Goal: Task Accomplishment & Management: Use online tool/utility

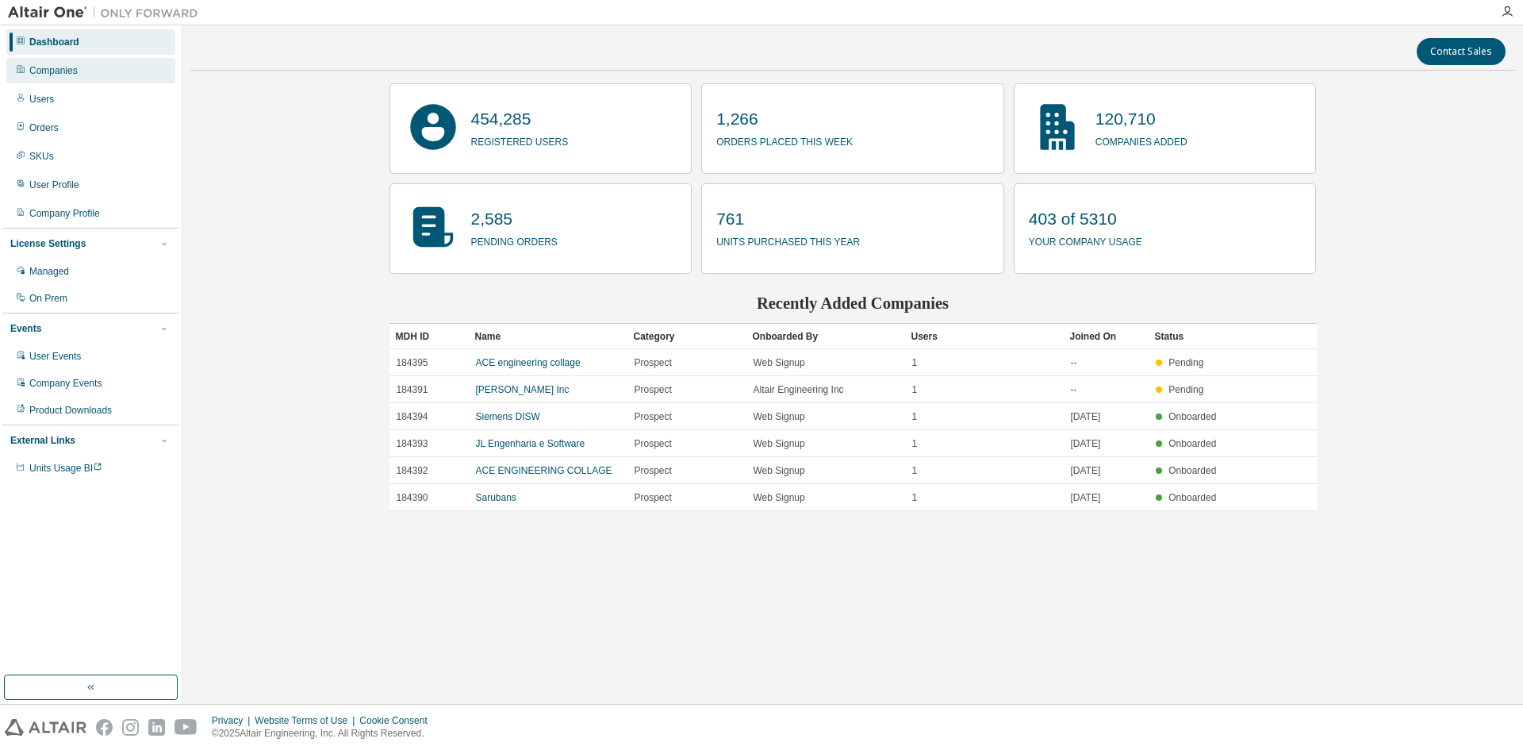
click at [56, 66] on div "Companies" at bounding box center [53, 70] width 48 height 13
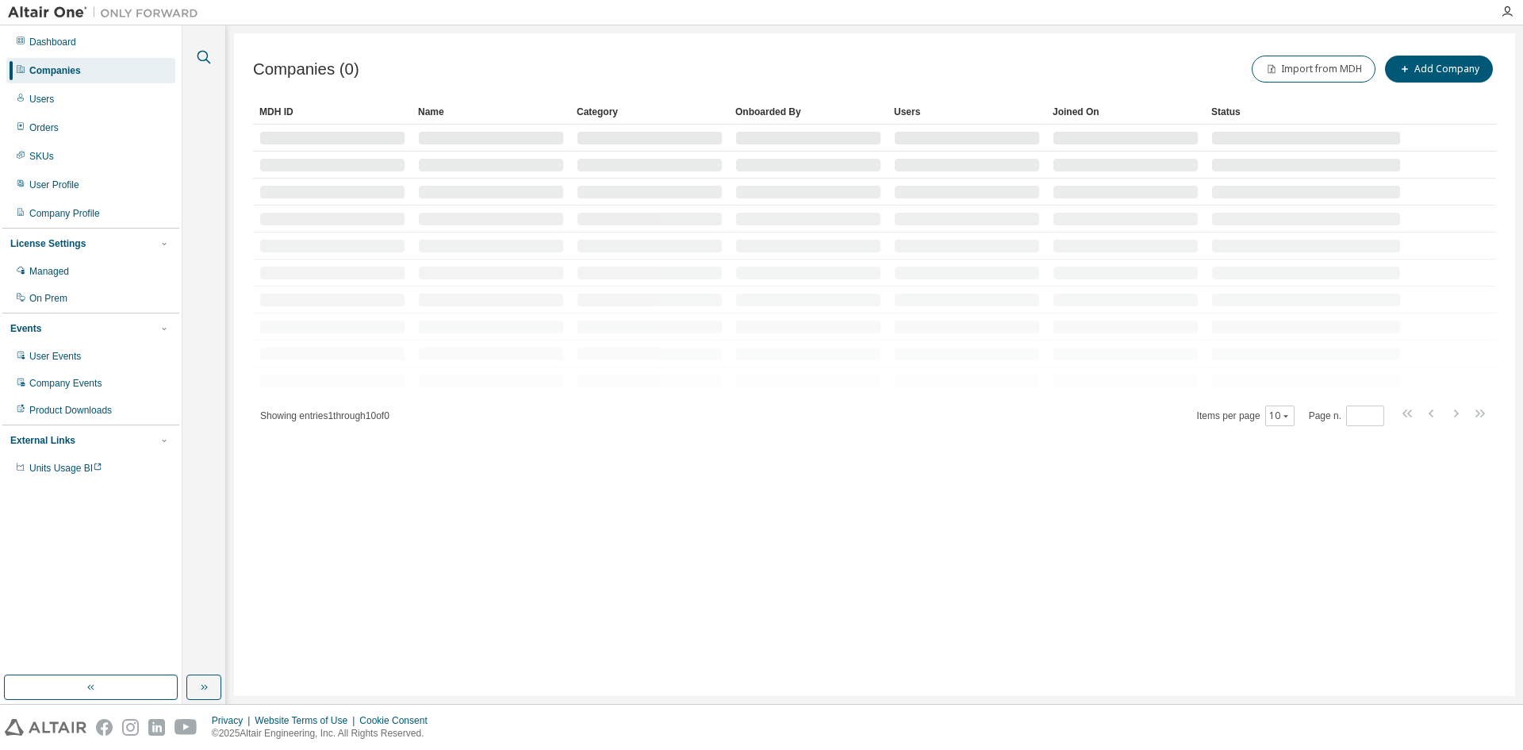
click at [202, 52] on icon "button" at bounding box center [203, 57] width 19 height 19
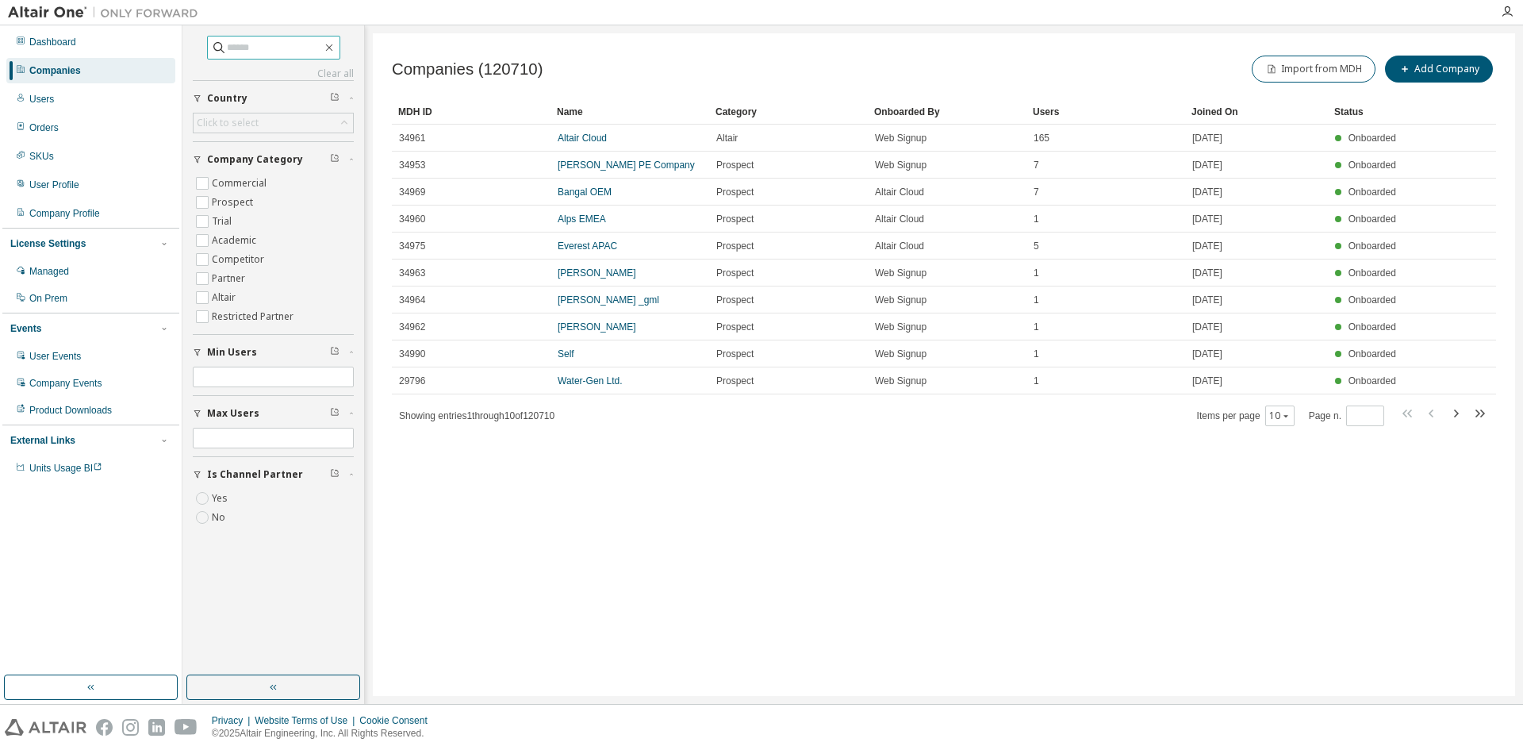
click at [230, 52] on input "text" at bounding box center [274, 48] width 95 height 16
type input "******"
click at [211, 44] on icon at bounding box center [219, 48] width 16 height 16
click at [245, 43] on input "******" at bounding box center [274, 48] width 95 height 16
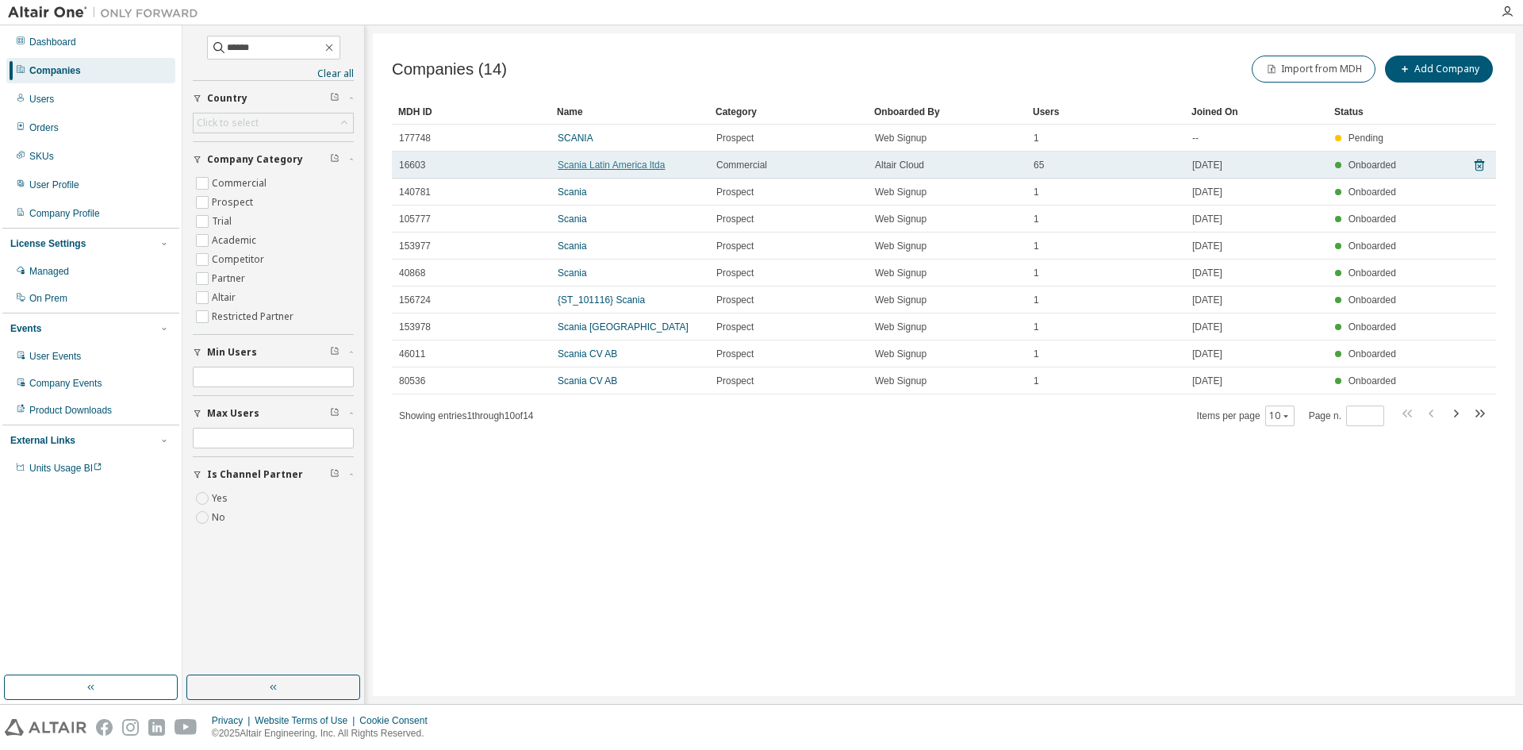
click at [592, 161] on link "Scania Latin America ltda" at bounding box center [611, 164] width 107 height 11
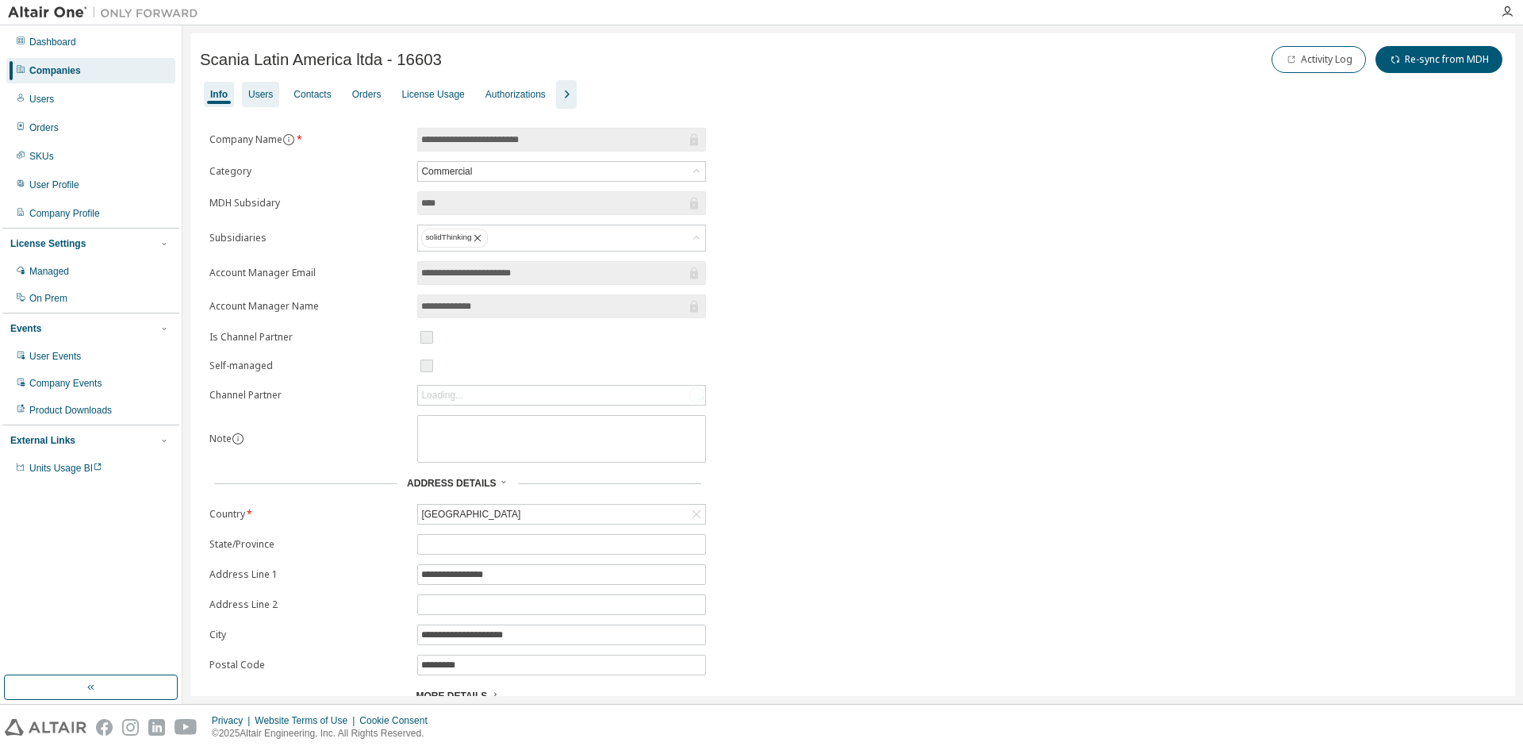
click at [262, 97] on div "Users" at bounding box center [260, 94] width 25 height 13
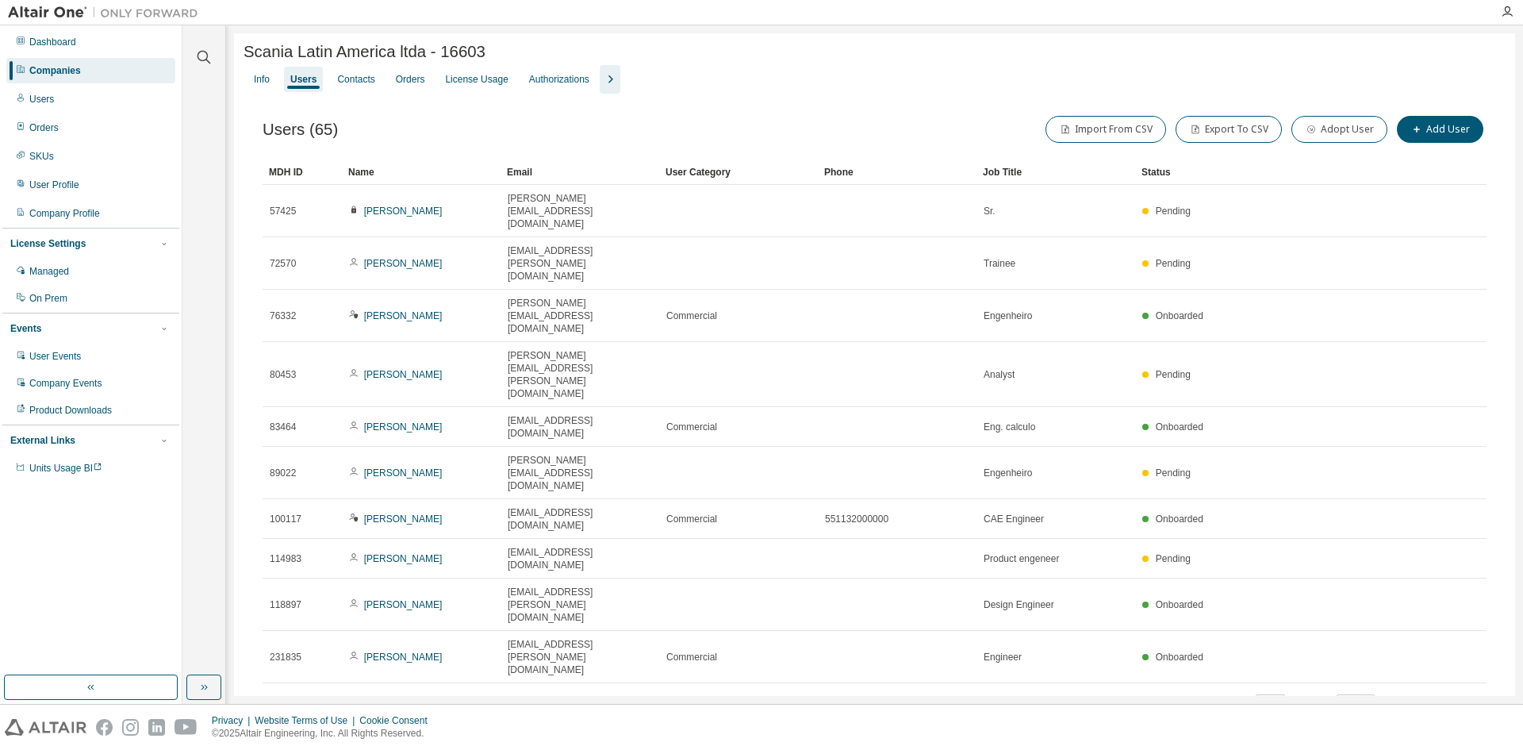
click at [605, 76] on icon "button" at bounding box center [609, 79] width 19 height 19
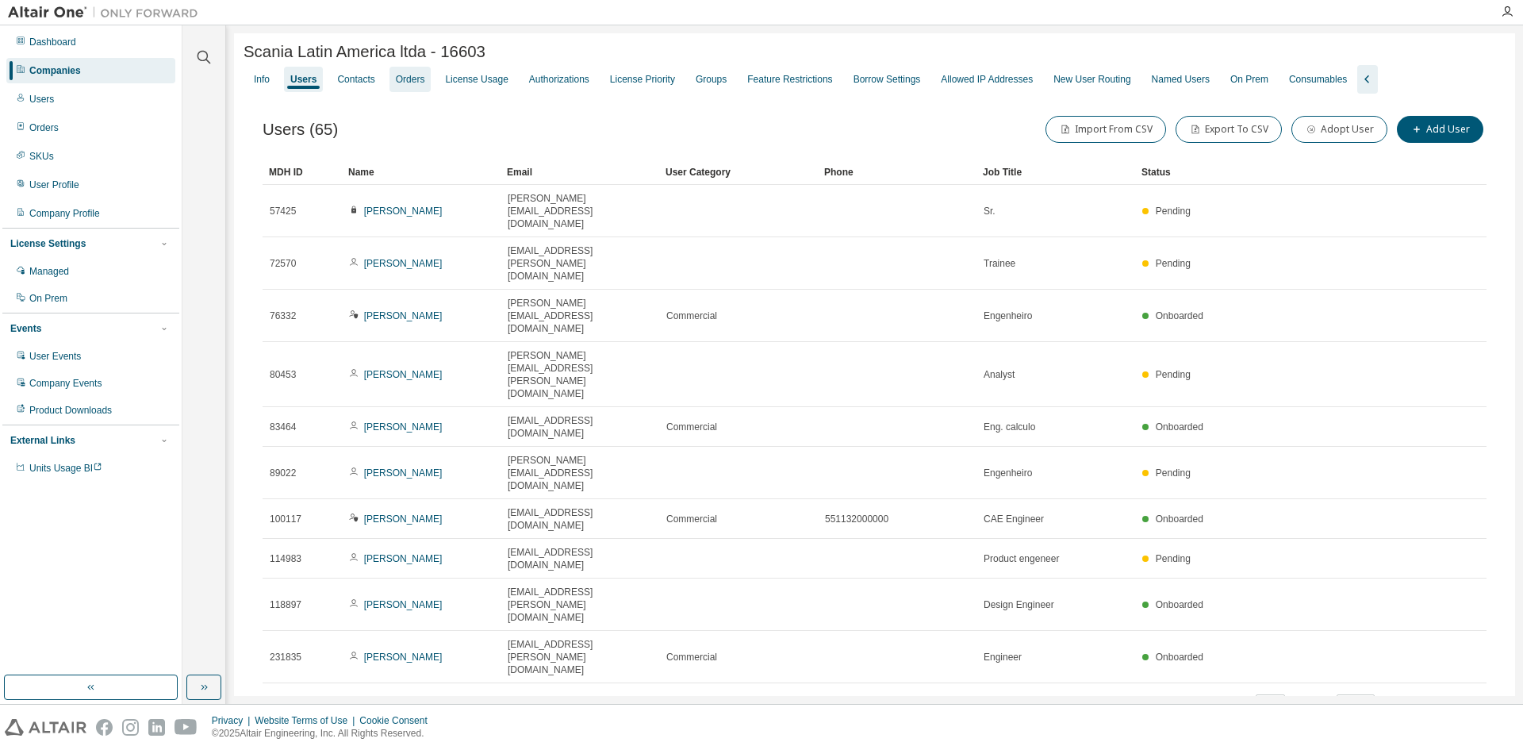
click at [404, 86] on div "Orders" at bounding box center [410, 79] width 29 height 13
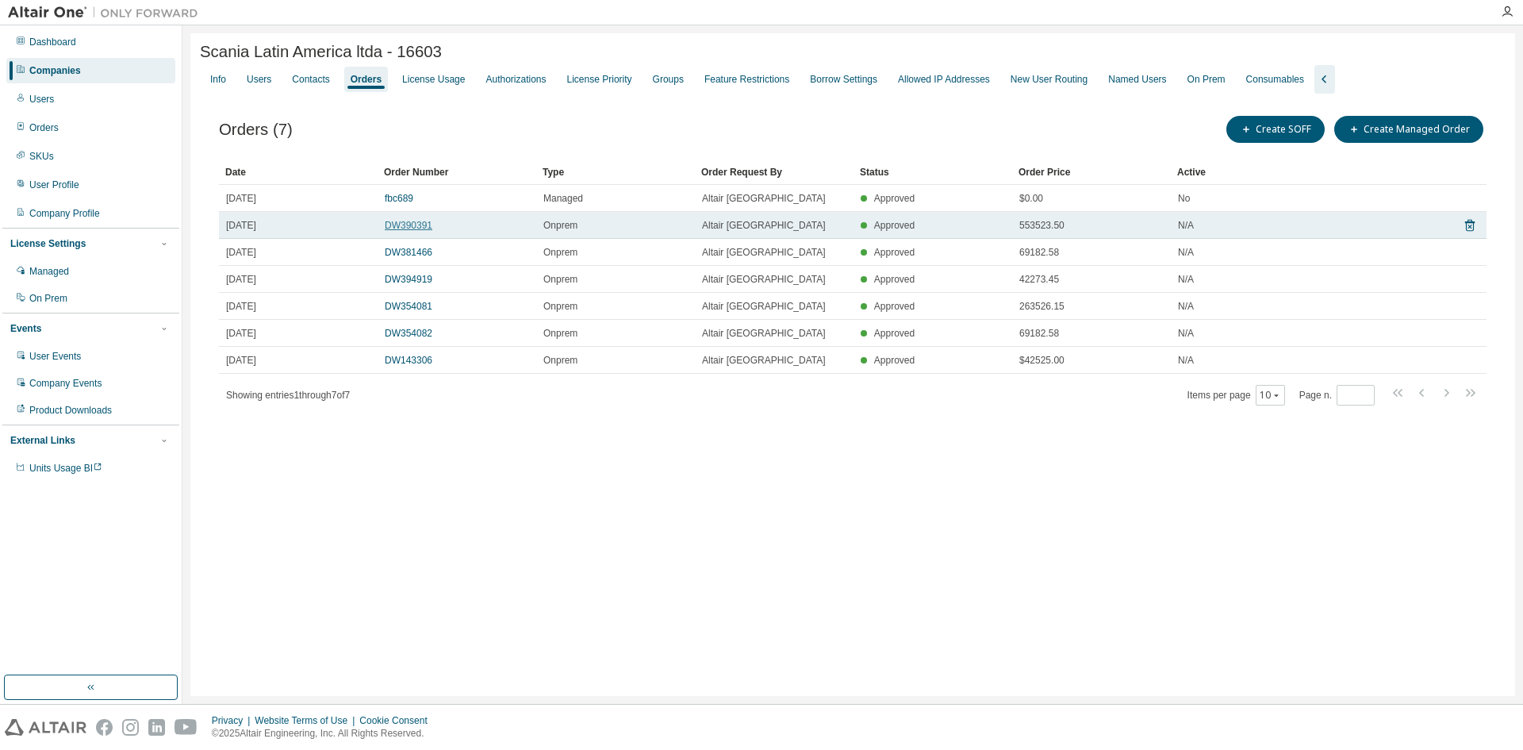
click at [410, 228] on link "DW390391" at bounding box center [409, 225] width 48 height 11
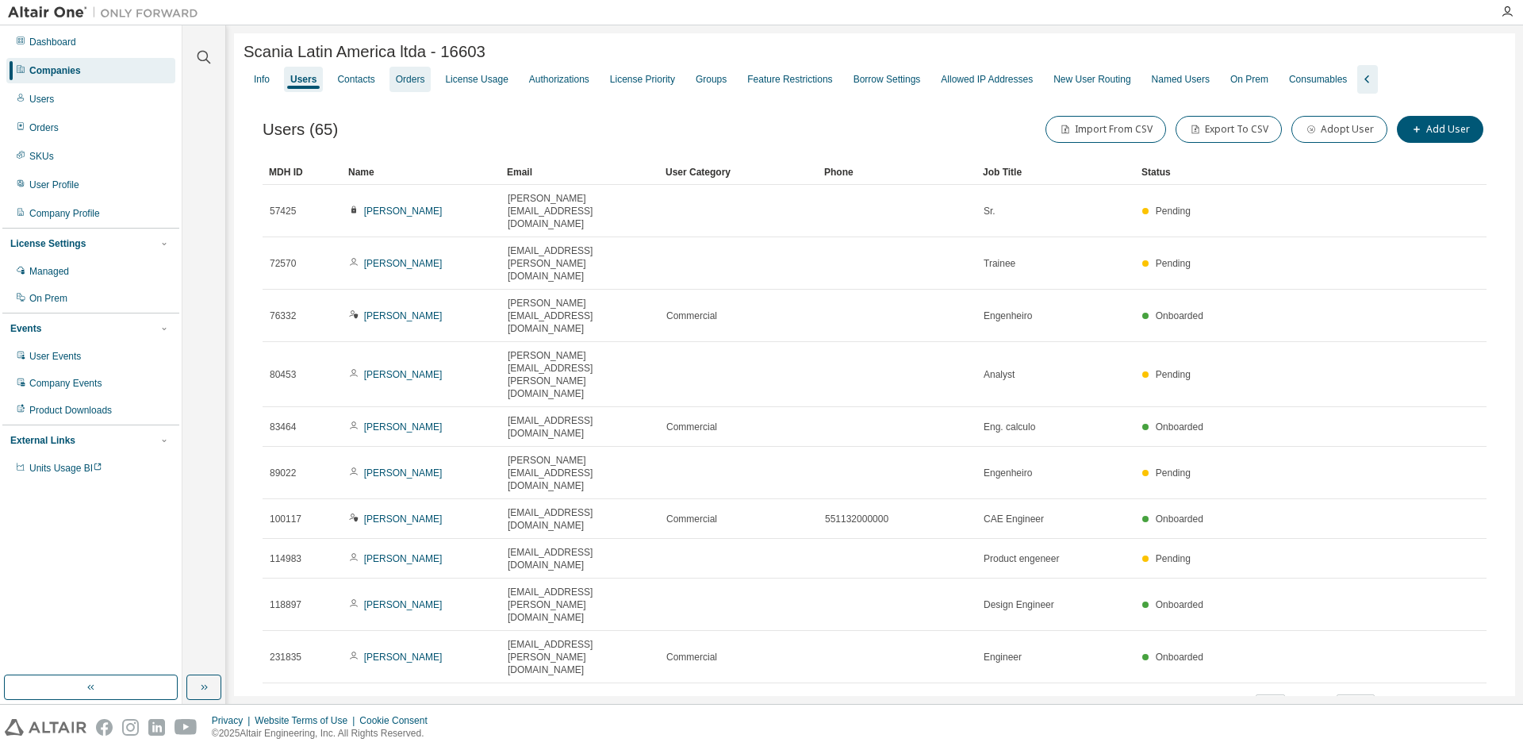
click at [407, 82] on div "Orders" at bounding box center [410, 79] width 29 height 13
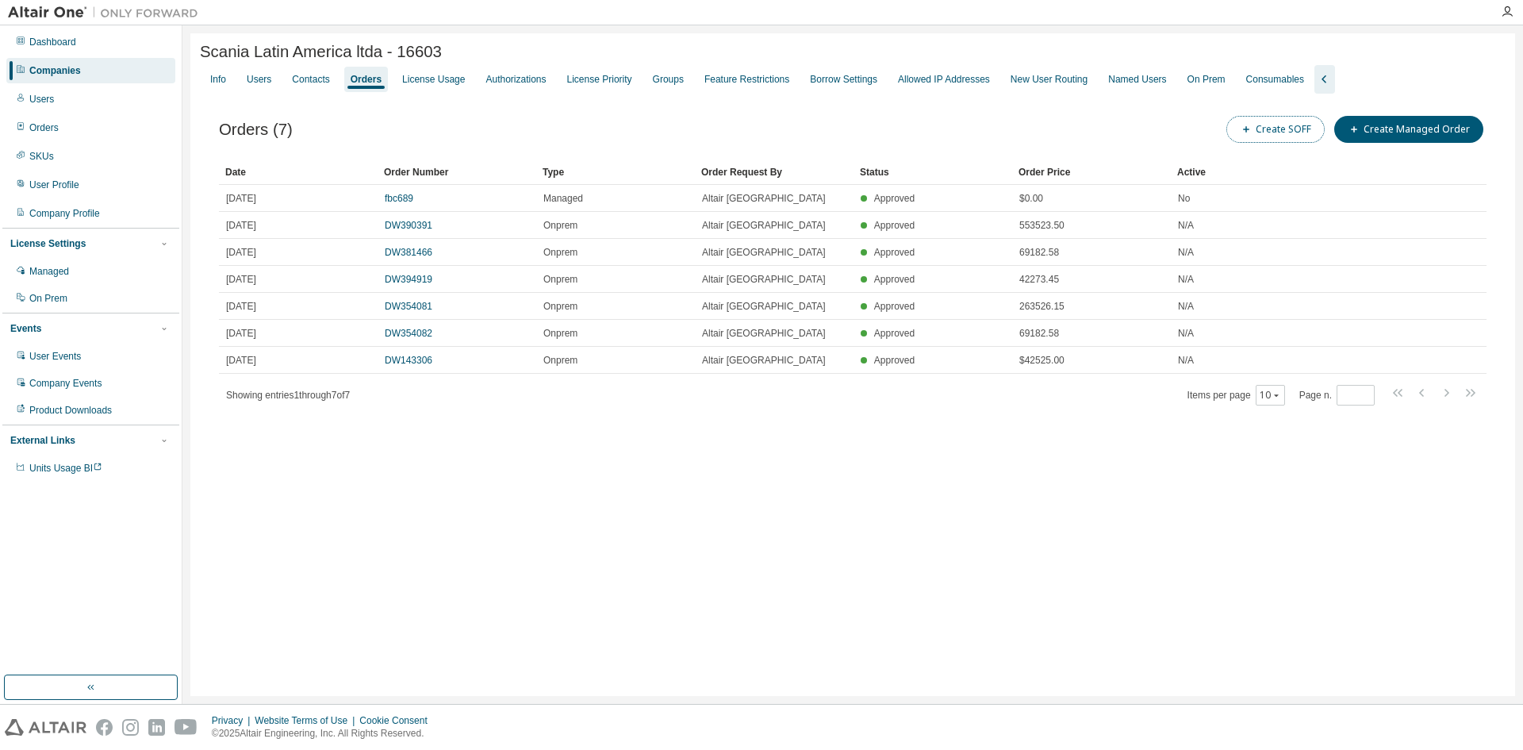
click at [1268, 124] on button "Create SOFF" at bounding box center [1275, 129] width 98 height 27
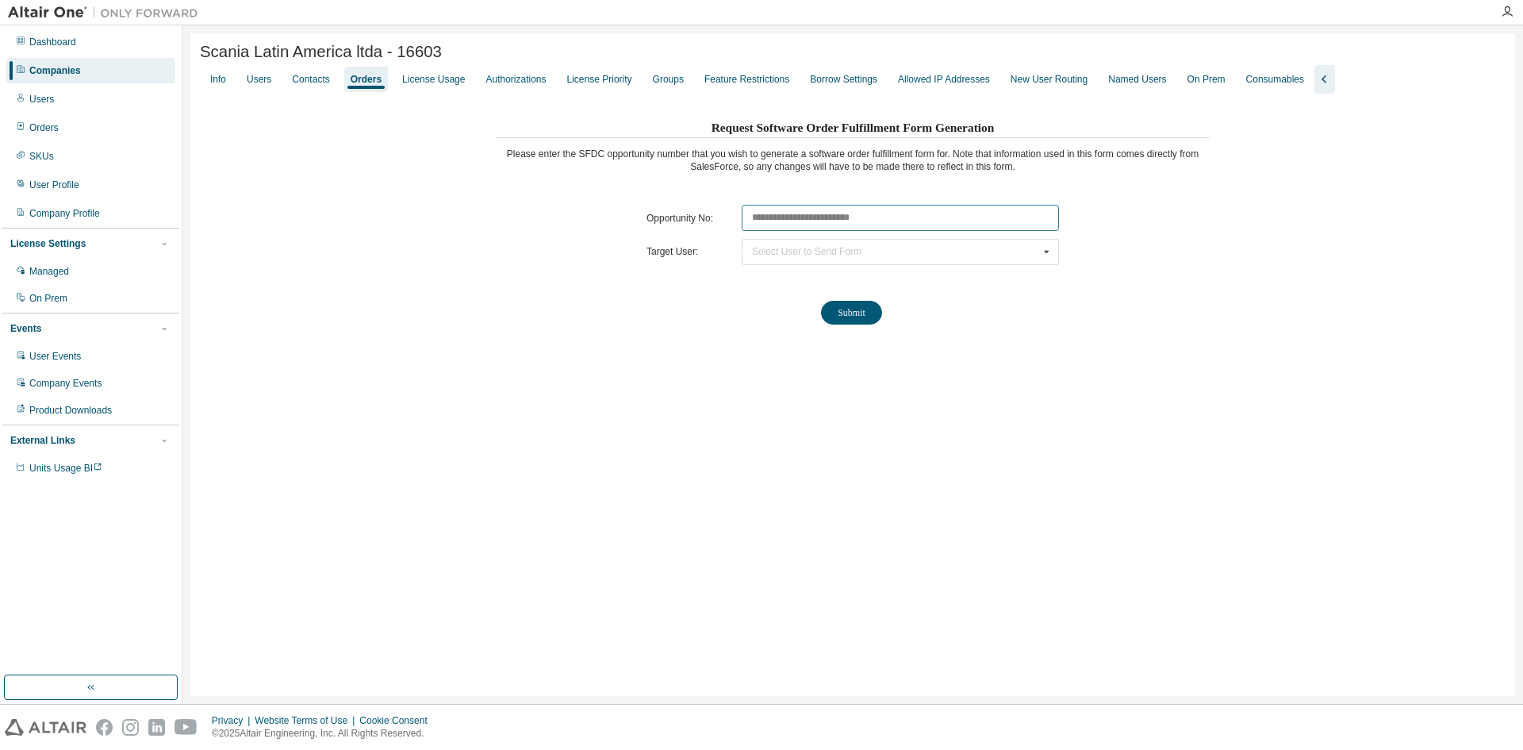
click at [784, 216] on input "text" at bounding box center [900, 218] width 317 height 26
paste input "********"
type input "********"
click at [794, 248] on div "Select User to Send Form" at bounding box center [806, 252] width 109 height 10
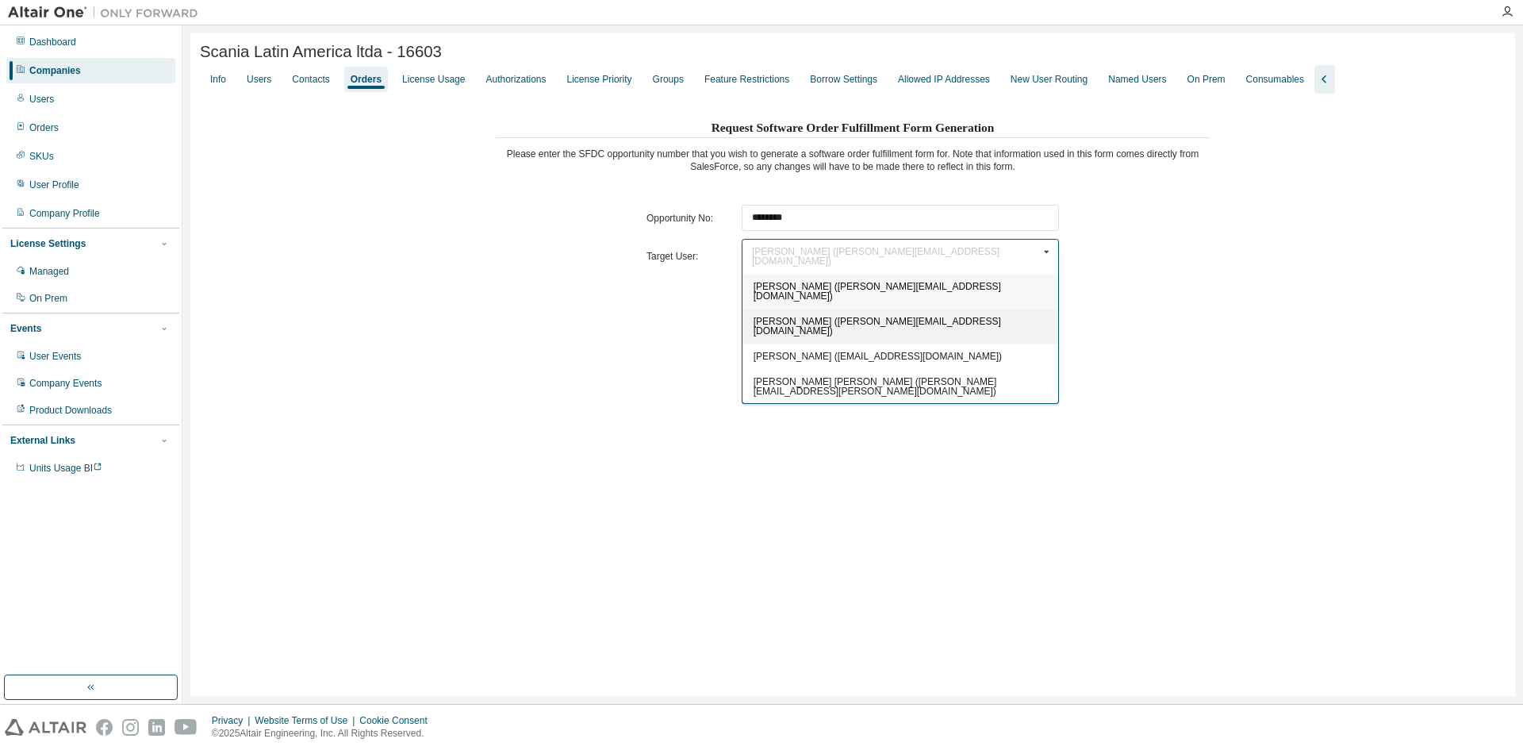
click at [802, 316] on span "[PERSON_NAME] ([PERSON_NAME][EMAIL_ADDRESS][DOMAIN_NAME])" at bounding box center [876, 326] width 247 height 21
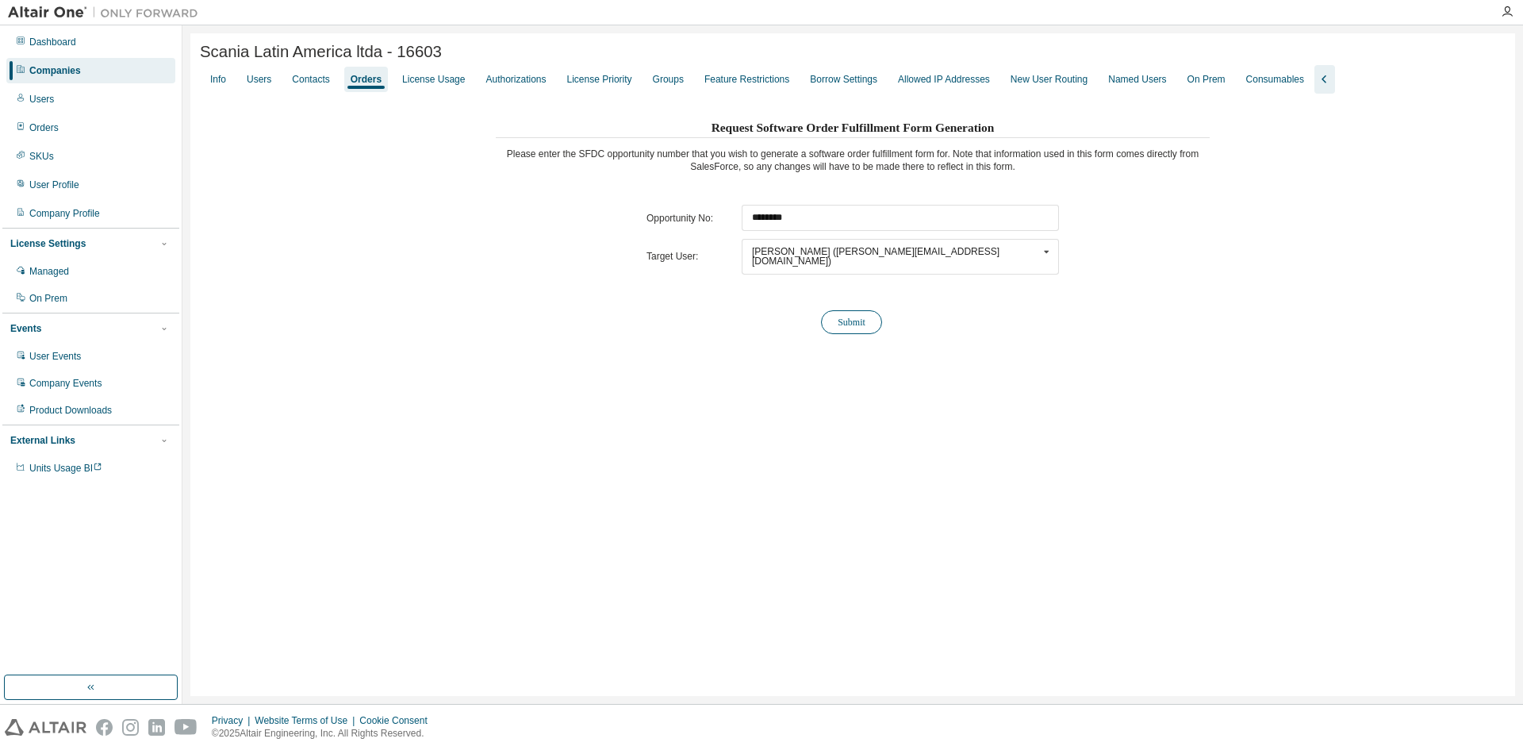
click at [849, 314] on button "Submit" at bounding box center [851, 322] width 61 height 24
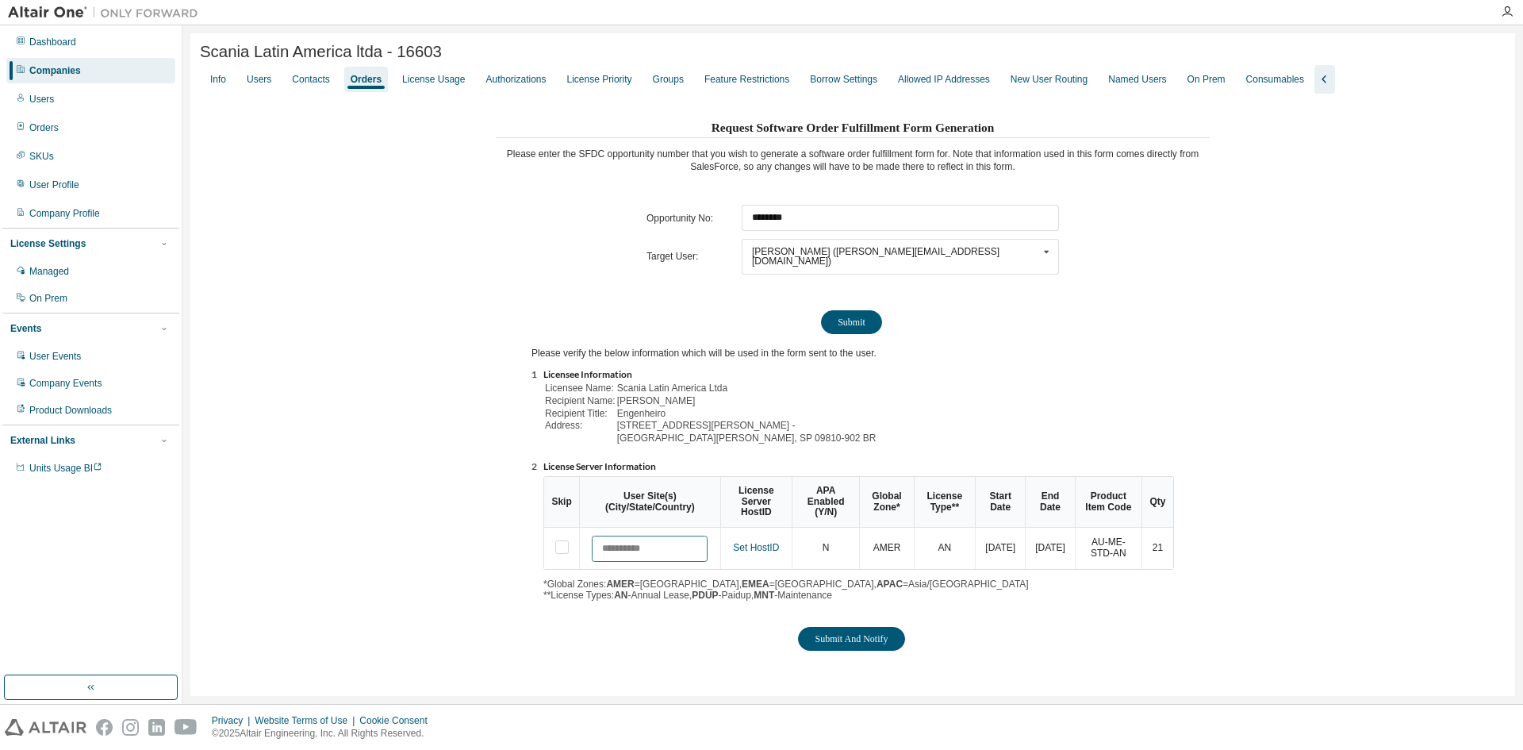
click at [638, 542] on input "text" at bounding box center [650, 548] width 116 height 26
type input "**********"
click at [1064, 623] on div "Submit And Notify" at bounding box center [852, 637] width 642 height 28
click at [847, 632] on button "Submit And Notify" at bounding box center [851, 639] width 106 height 24
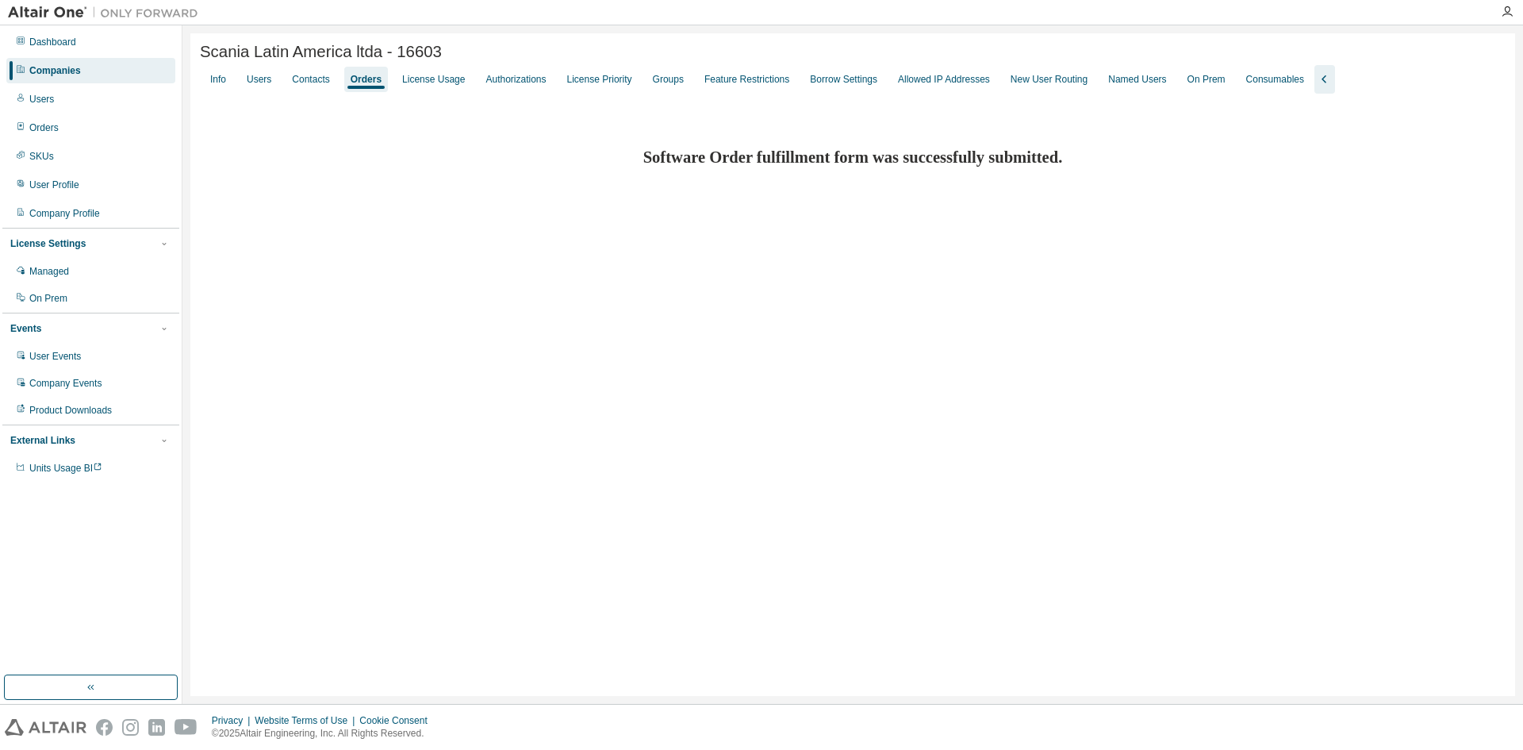
click at [364, 85] on div "Orders" at bounding box center [366, 79] width 31 height 13
click at [219, 84] on div "Info" at bounding box center [218, 79] width 16 height 13
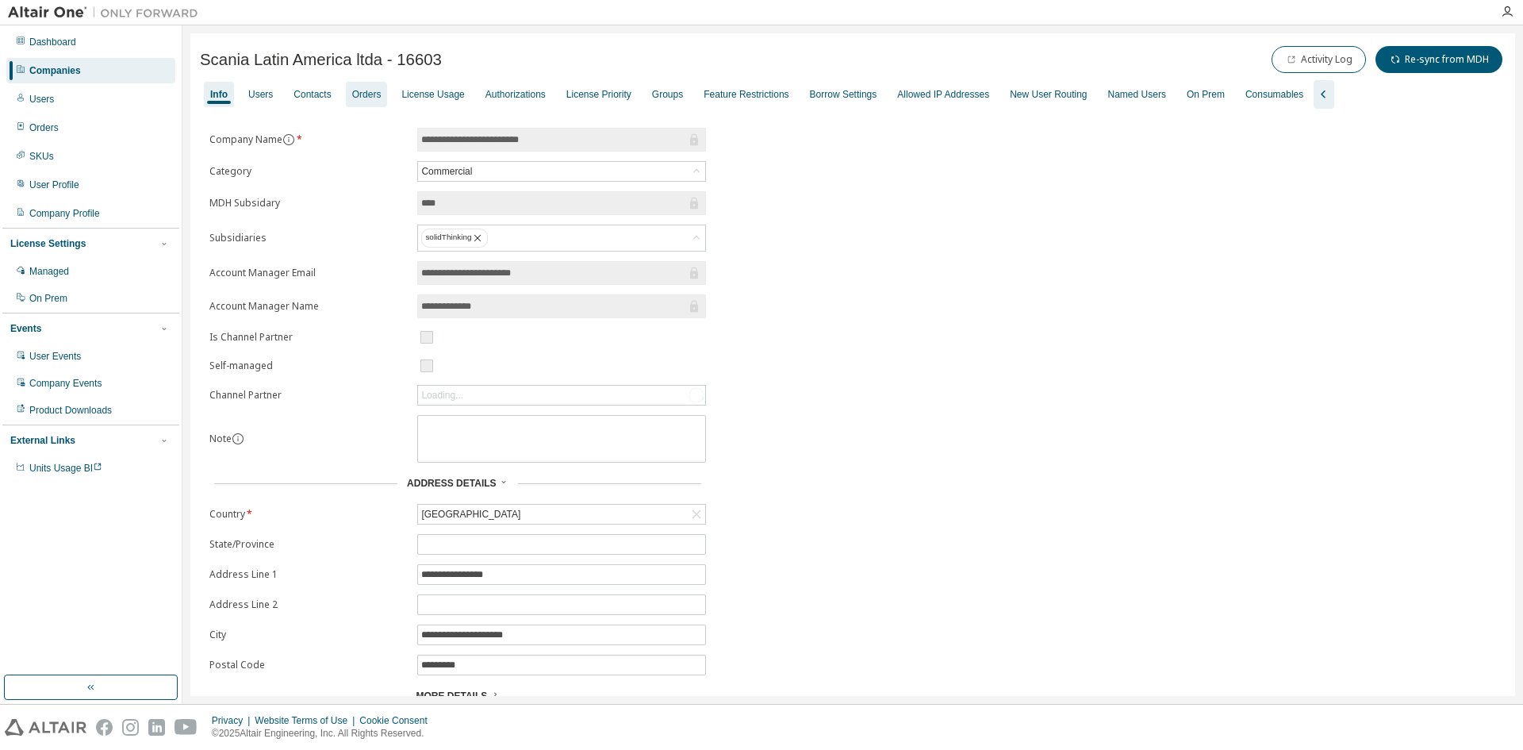
click at [374, 90] on div "Orders" at bounding box center [366, 94] width 29 height 13
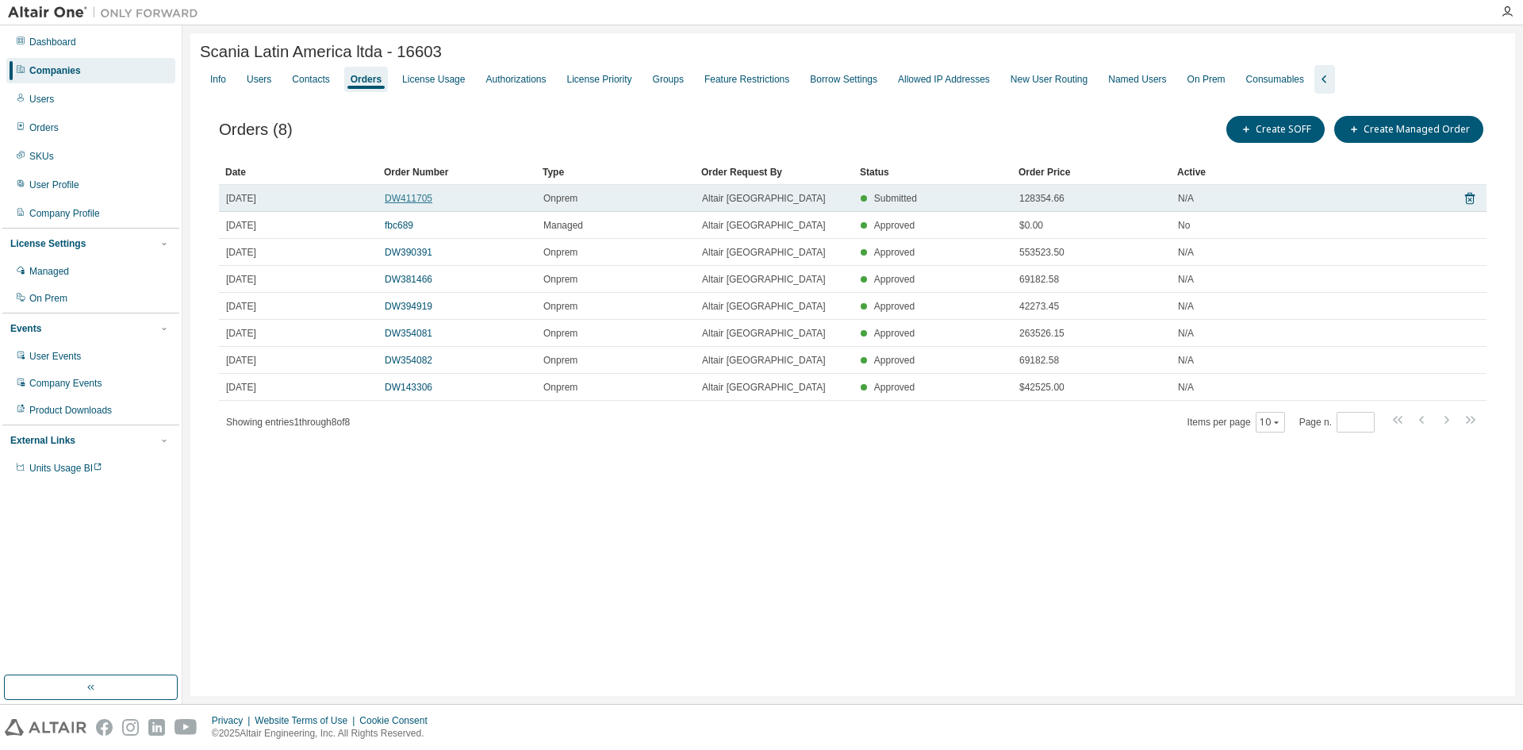
click at [416, 202] on link "DW411705" at bounding box center [409, 198] width 48 height 11
